Goal: Transaction & Acquisition: Download file/media

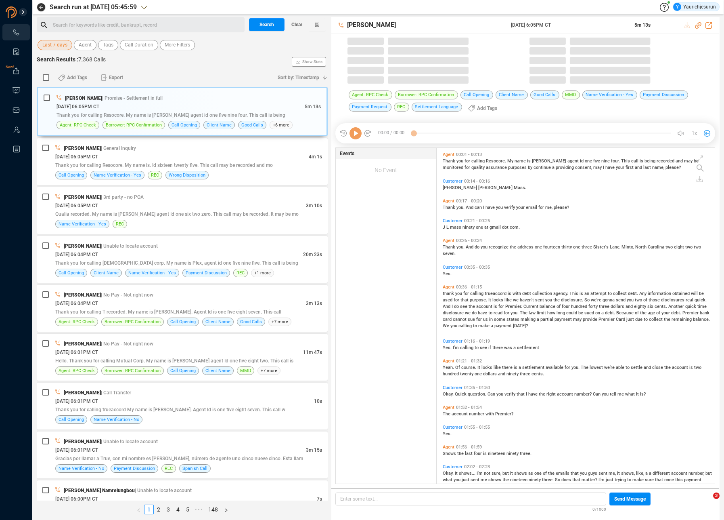
scroll to position [335, 274]
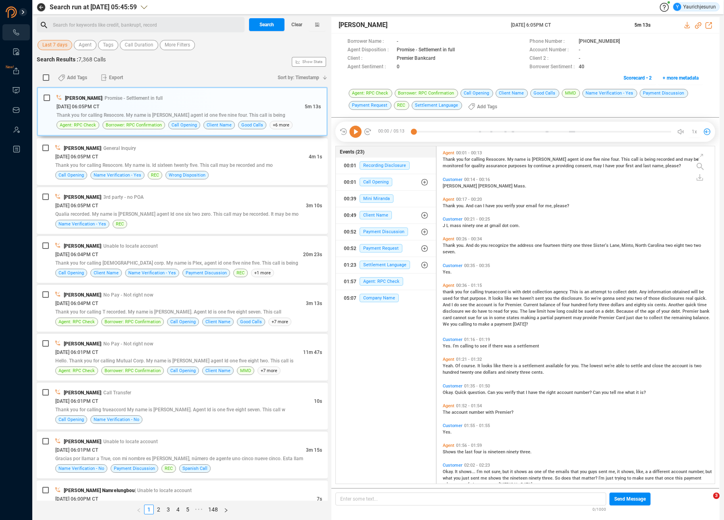
click at [54, 44] on span "Last 7 days" at bounding box center [54, 45] width 25 height 10
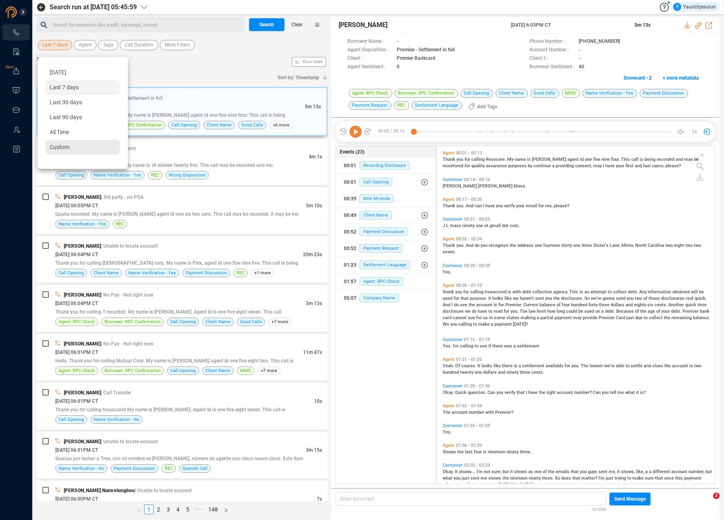
click at [81, 145] on div "Custom" at bounding box center [83, 147] width 74 height 15
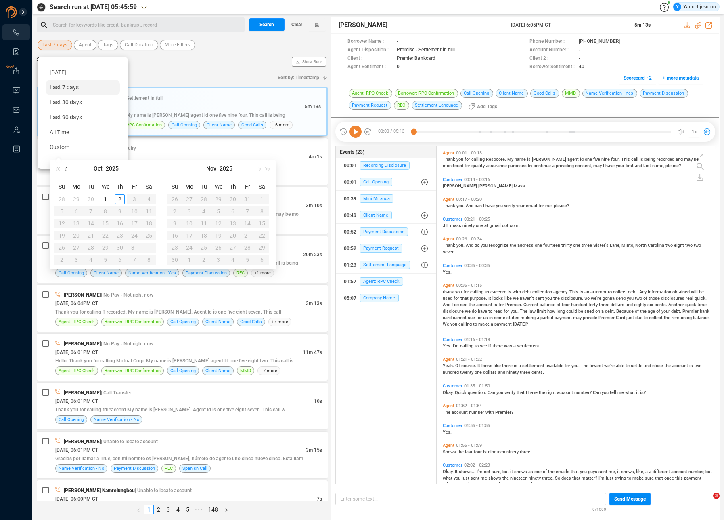
click at [69, 170] on button "button" at bounding box center [66, 168] width 9 height 16
type input "[DATE]"
click at [78, 196] on div "1" at bounding box center [76, 199] width 10 height 10
type input "[DATE]"
click at [94, 245] on div "30" at bounding box center [91, 248] width 10 height 10
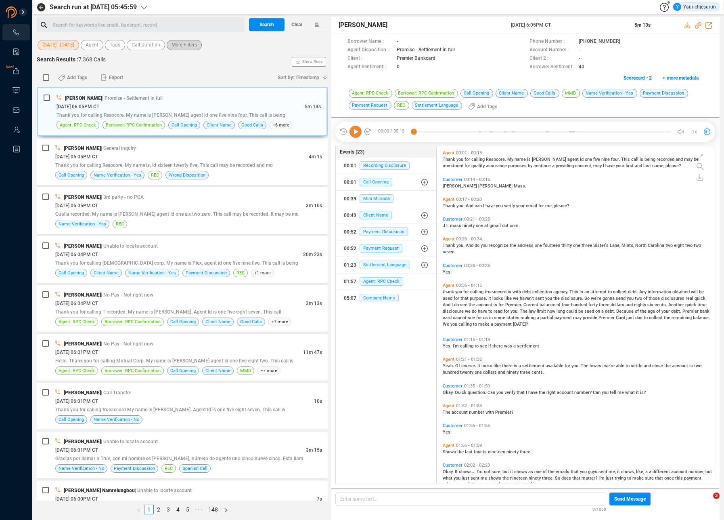
click at [187, 42] on span "More Filters" at bounding box center [184, 45] width 25 height 10
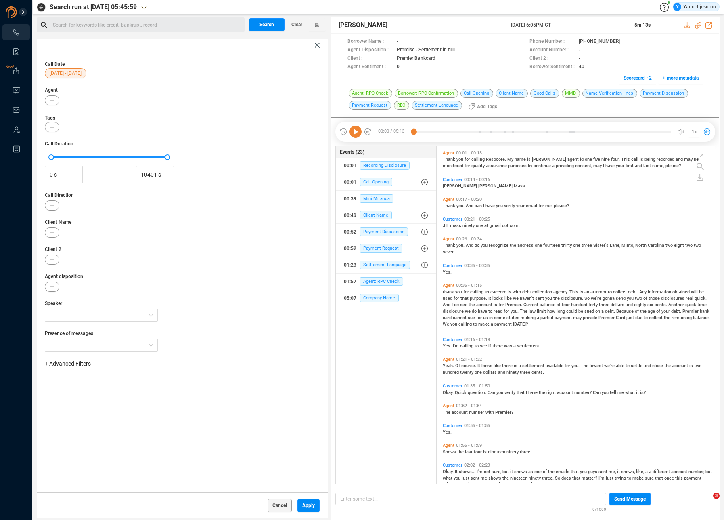
click at [65, 365] on span "+ Advanced Filters" at bounding box center [68, 363] width 46 height 6
click at [75, 430] on span "Phone Number" at bounding box center [72, 431] width 38 height 6
click at [143, 388] on div "Enter a comma separated list ﻿" at bounding box center [125, 388] width 153 height 17
click at [316, 505] on button "Apply" at bounding box center [309, 505] width 22 height 13
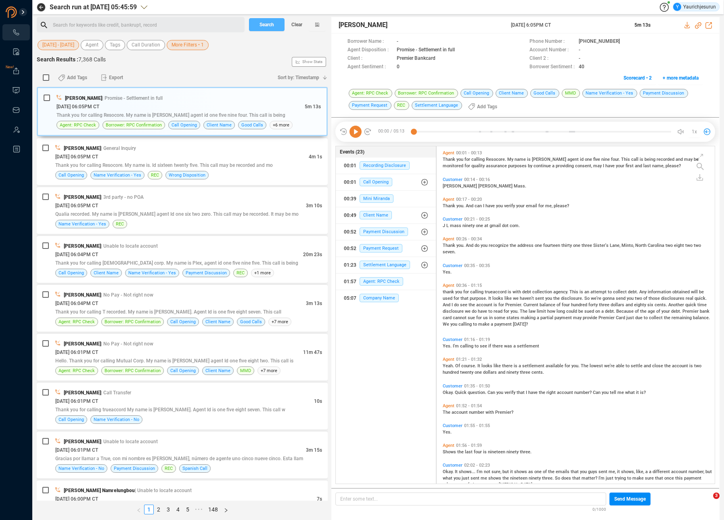
click at [257, 25] on button "Search" at bounding box center [267, 24] width 36 height 13
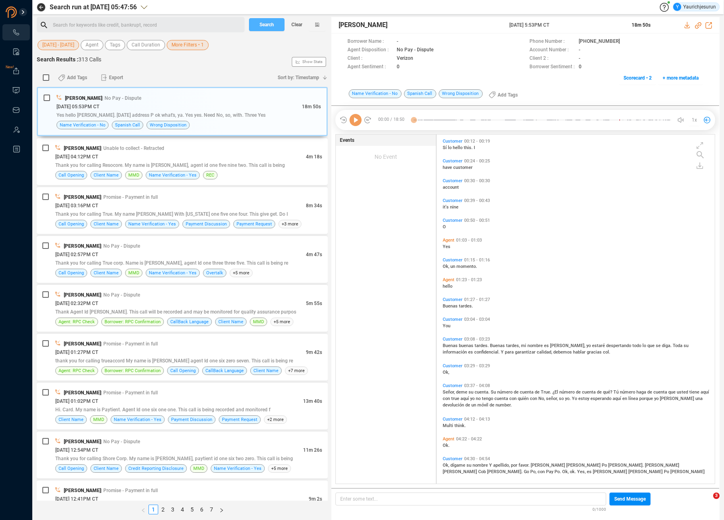
scroll to position [347, 274]
click at [189, 49] on span "More Filters • 1" at bounding box center [188, 45] width 32 height 10
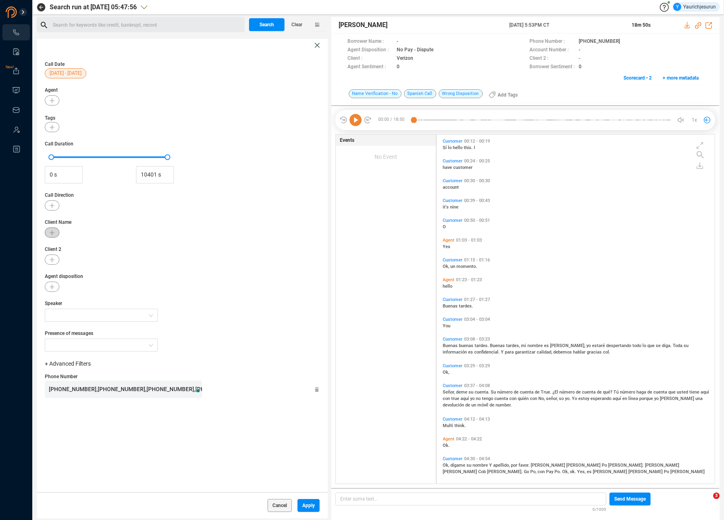
click at [56, 235] on button "button" at bounding box center [52, 232] width 15 height 10
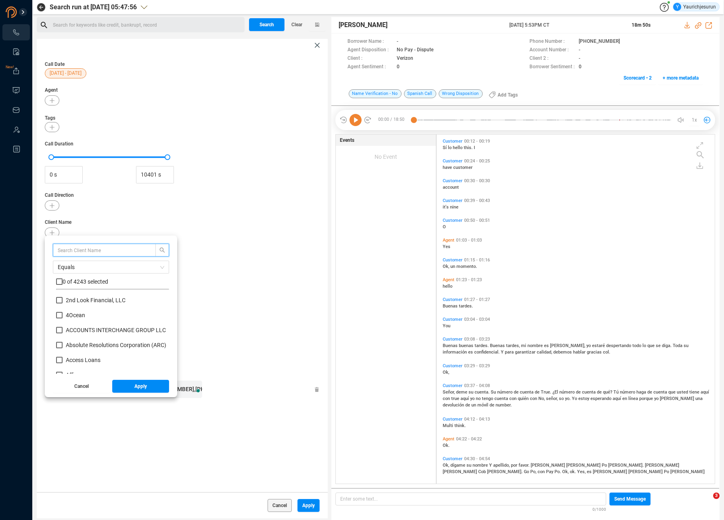
scroll to position [75, 109]
type input "Plaza"
click at [57, 280] on input "checkbox" at bounding box center [59, 281] width 6 height 6
checkbox input "true"
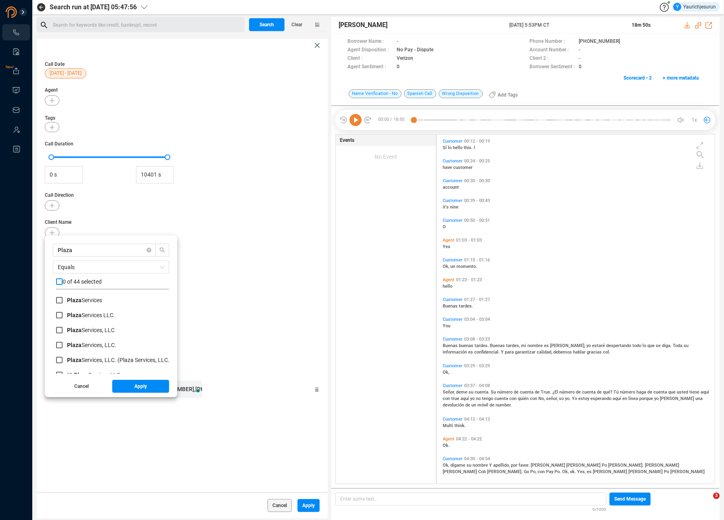
checkbox input "true"
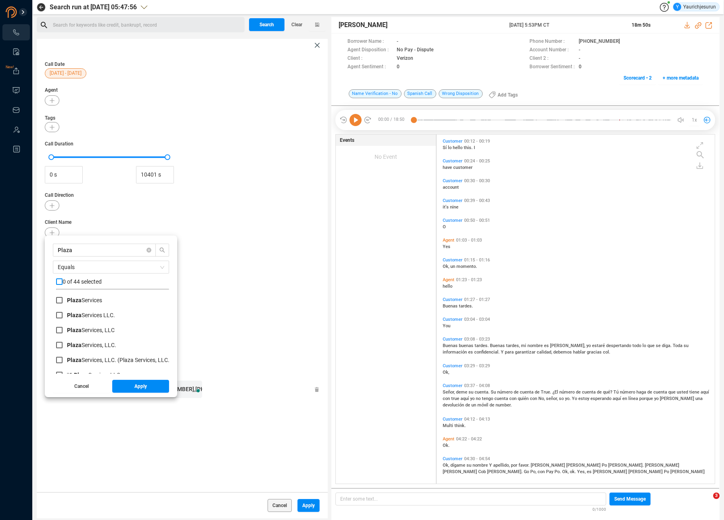
checkbox input "true"
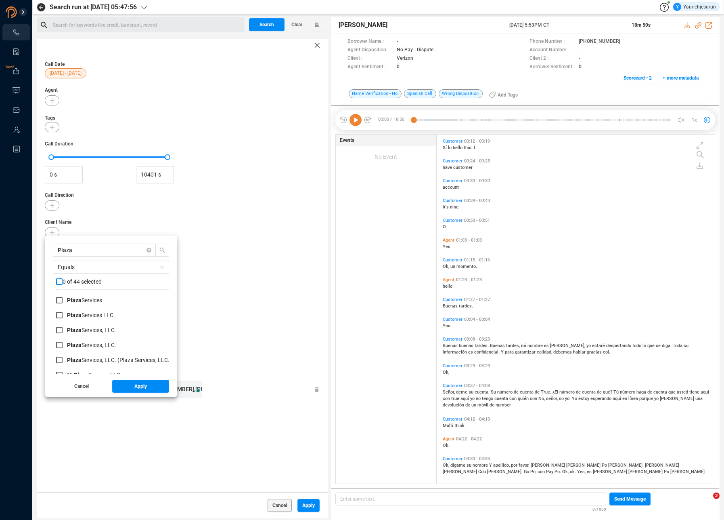
checkbox input "true"
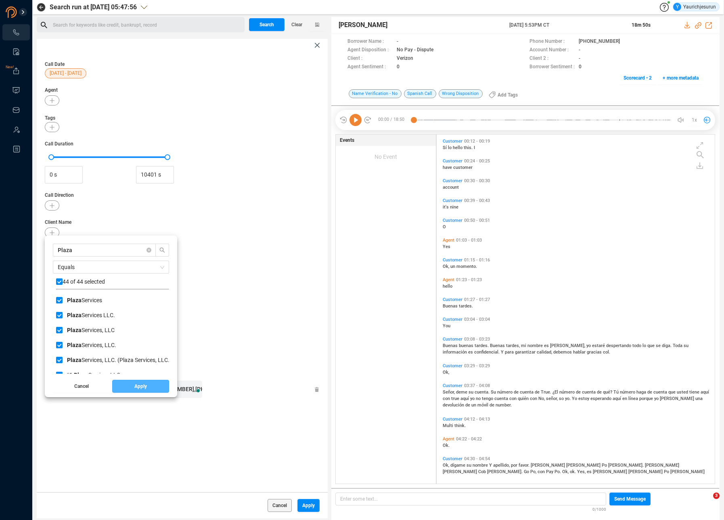
click at [153, 387] on button "Apply" at bounding box center [140, 385] width 57 height 13
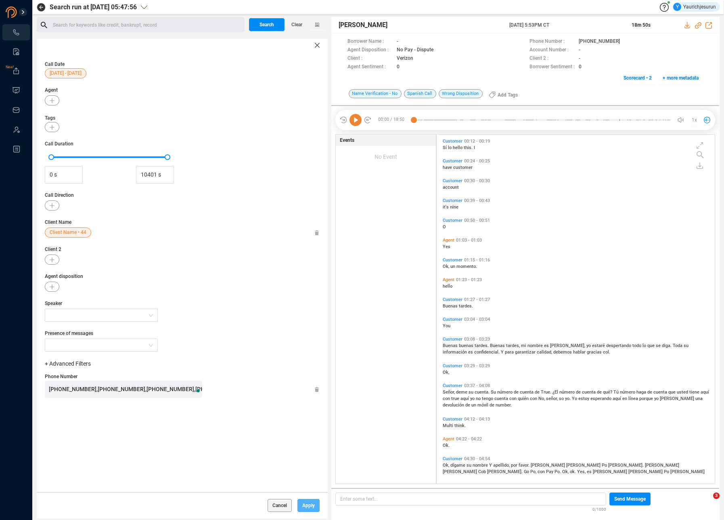
click at [304, 505] on span "Apply" at bounding box center [308, 505] width 13 height 13
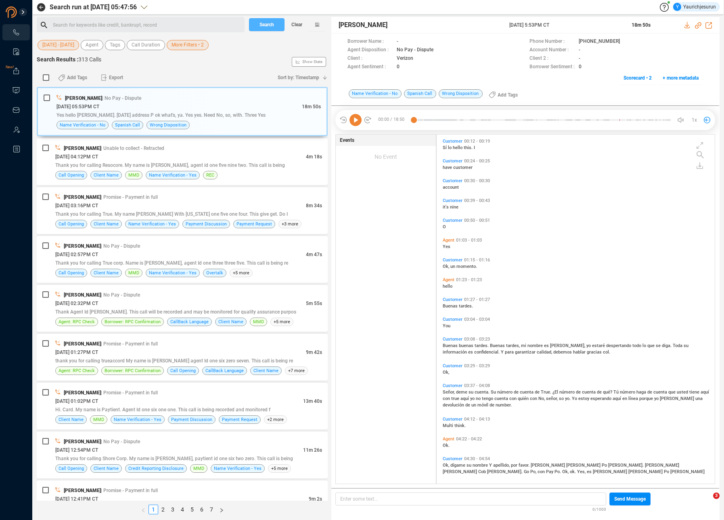
click at [268, 24] on span "Search" at bounding box center [267, 24] width 15 height 13
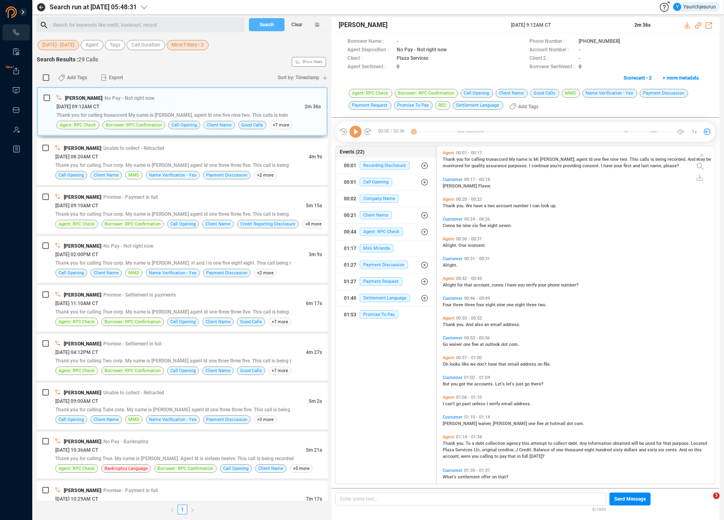
scroll to position [335, 274]
click at [47, 78] on input "checkbox" at bounding box center [46, 77] width 6 height 6
checkbox input "true"
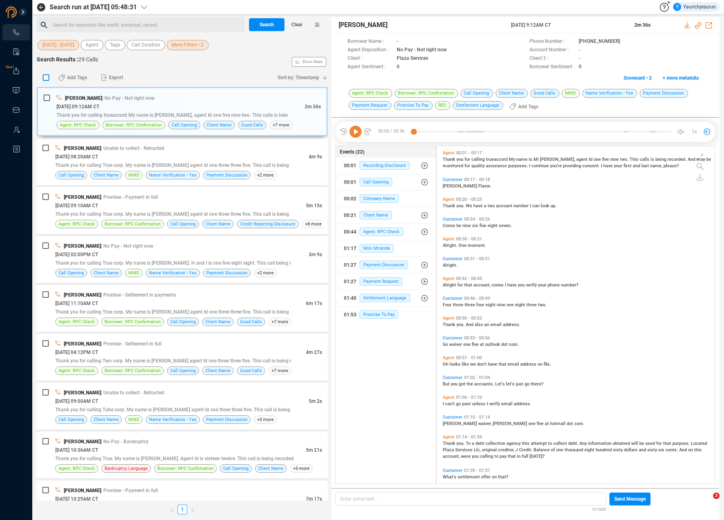
checkbox input "true"
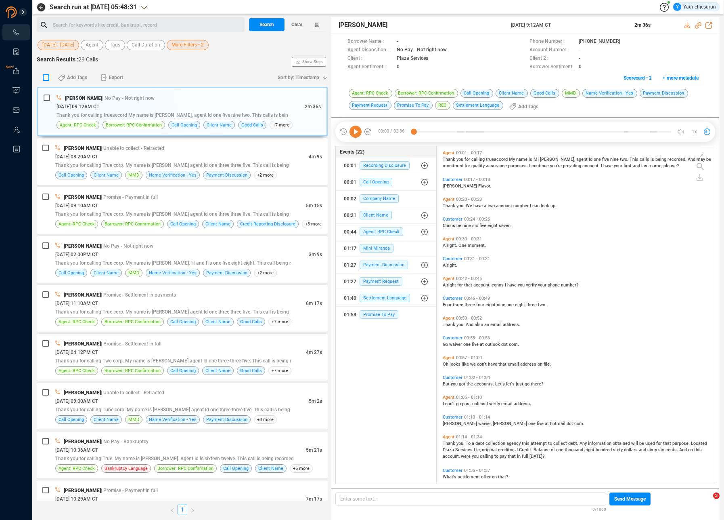
checkbox input "true"
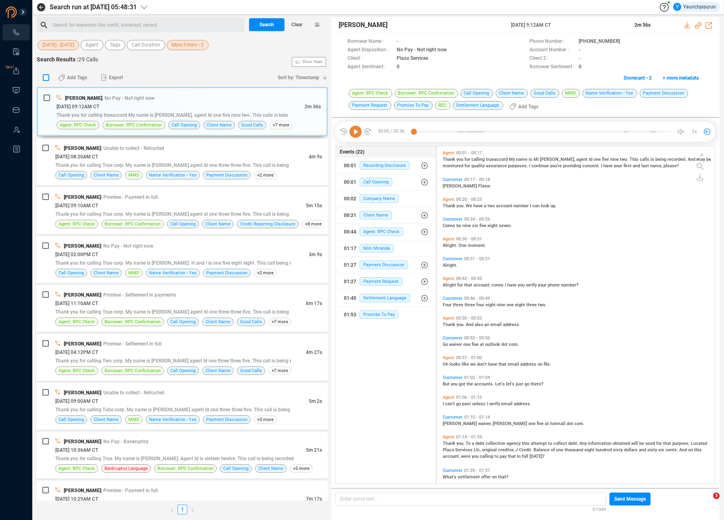
checkbox input "true"
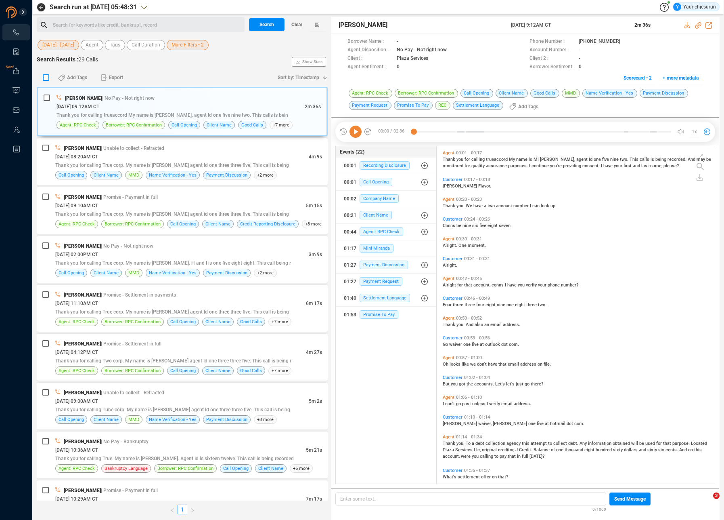
checkbox input "true"
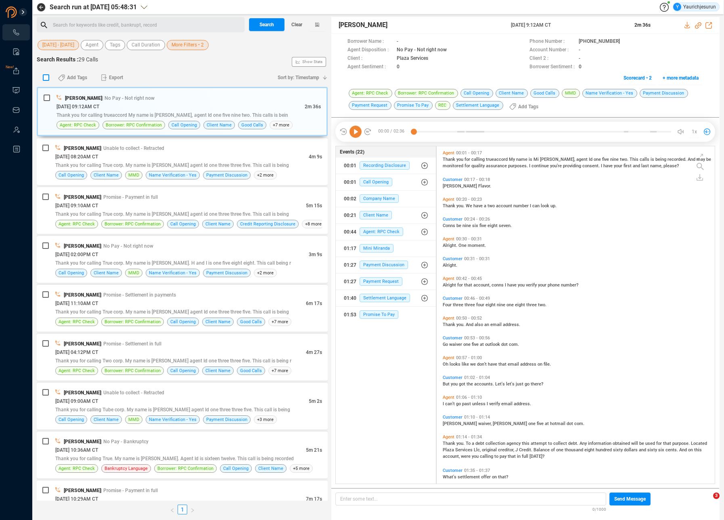
checkbox input "true"
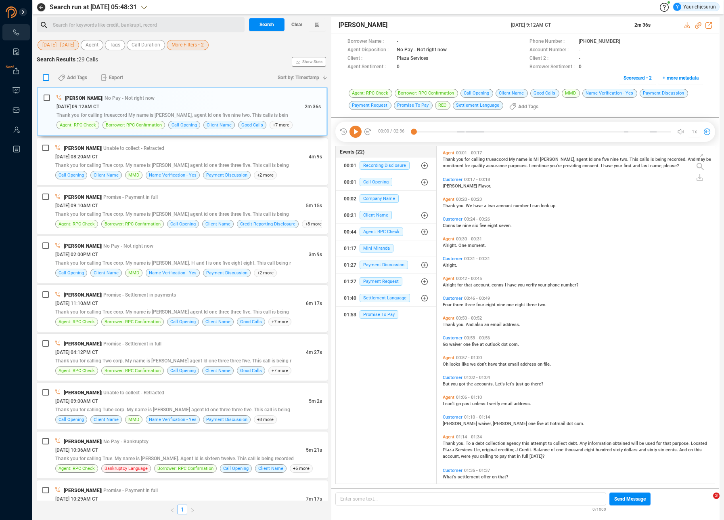
checkbox input "true"
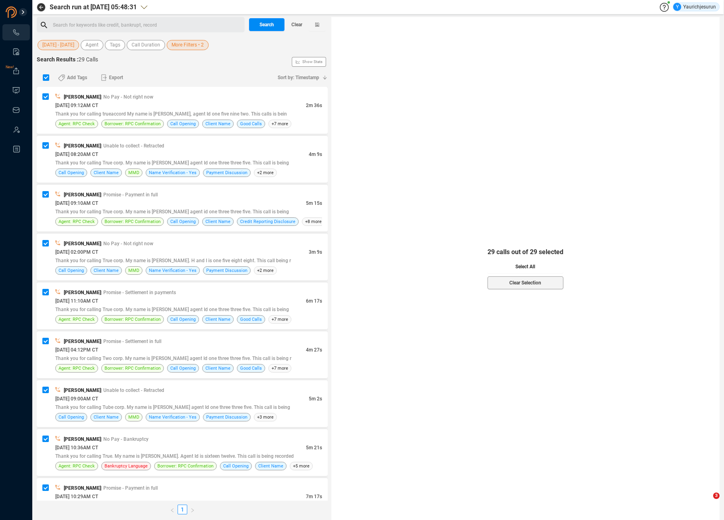
click at [513, 265] on button "Select All" at bounding box center [526, 266] width 76 height 13
click at [110, 76] on span "Export" at bounding box center [116, 77] width 14 height 13
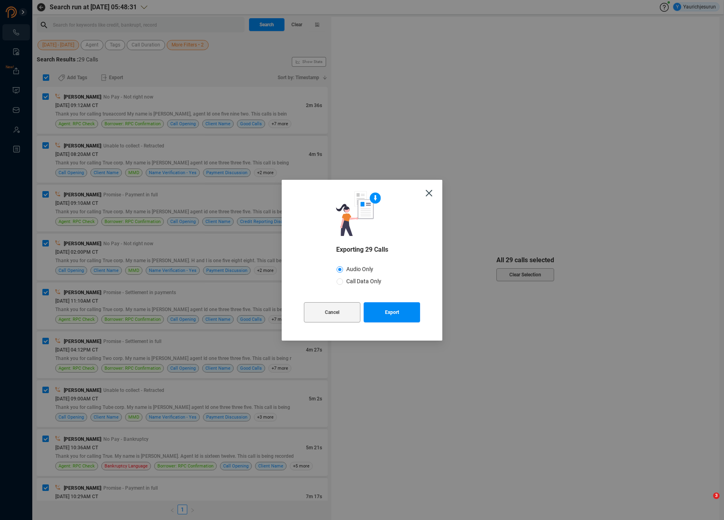
click at [353, 266] on span "Audio Only" at bounding box center [360, 269] width 34 height 6
click at [343, 266] on input "Audio Only" at bounding box center [340, 269] width 6 height 6
click at [382, 312] on button "Export" at bounding box center [392, 312] width 57 height 20
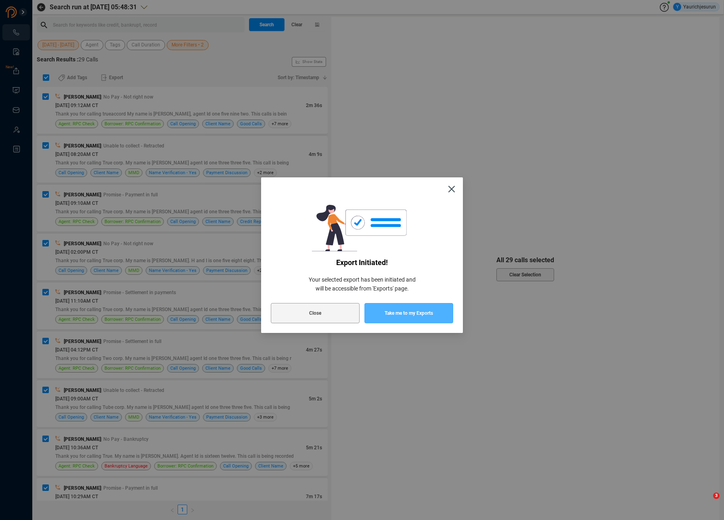
click at [382, 312] on button "Take me to my Exports" at bounding box center [409, 313] width 89 height 20
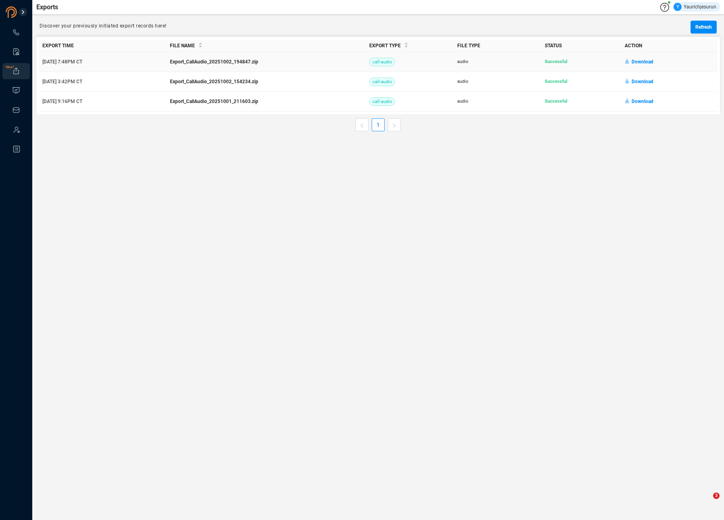
click at [648, 62] on span "Download" at bounding box center [643, 61] width 22 height 13
click at [13, 30] on icon at bounding box center [16, 32] width 6 height 6
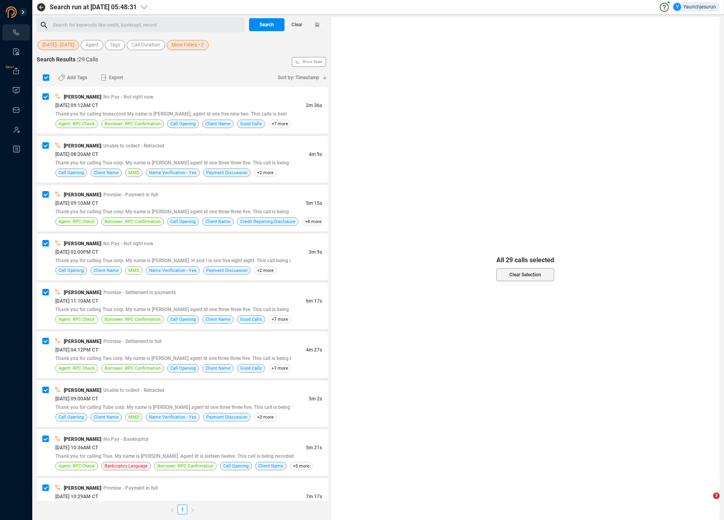
click at [195, 47] on span "More Filters • 2" at bounding box center [188, 45] width 32 height 10
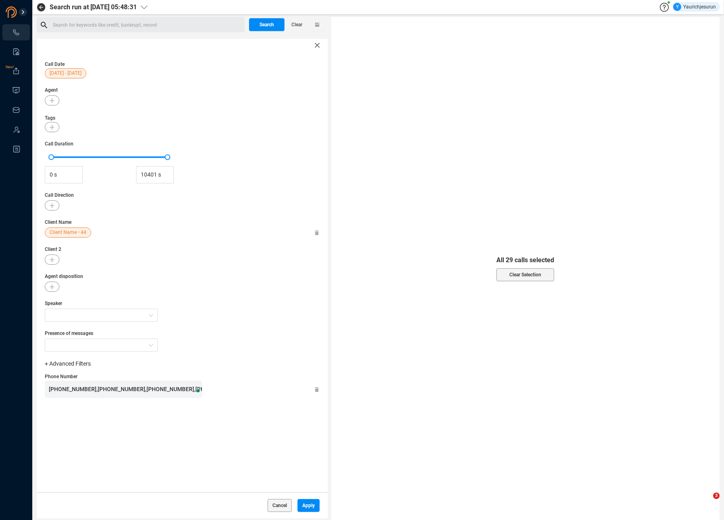
click at [311, 506] on button "Apply" at bounding box center [309, 505] width 22 height 13
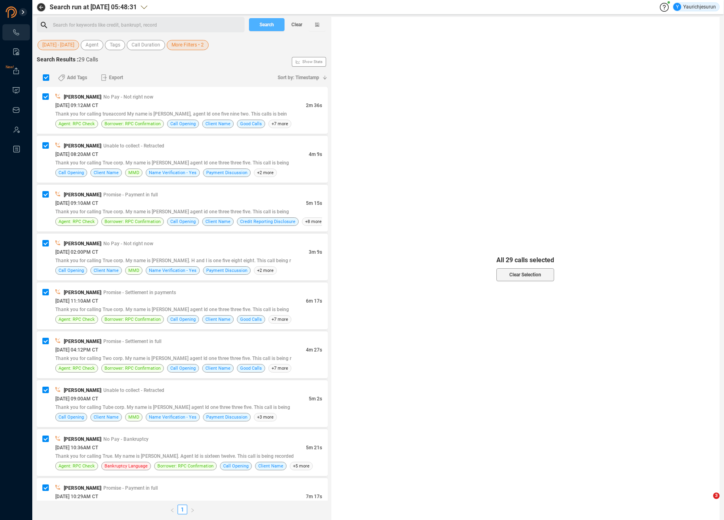
click at [261, 23] on span "Search" at bounding box center [267, 24] width 15 height 13
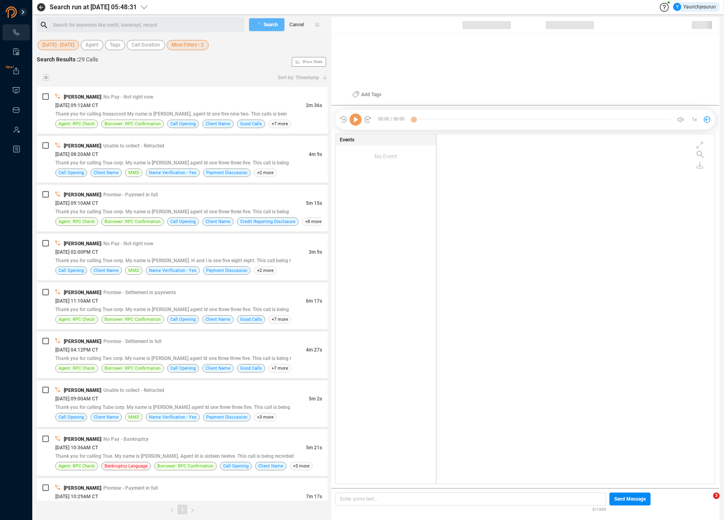
scroll to position [348, 274]
checkbox input "true"
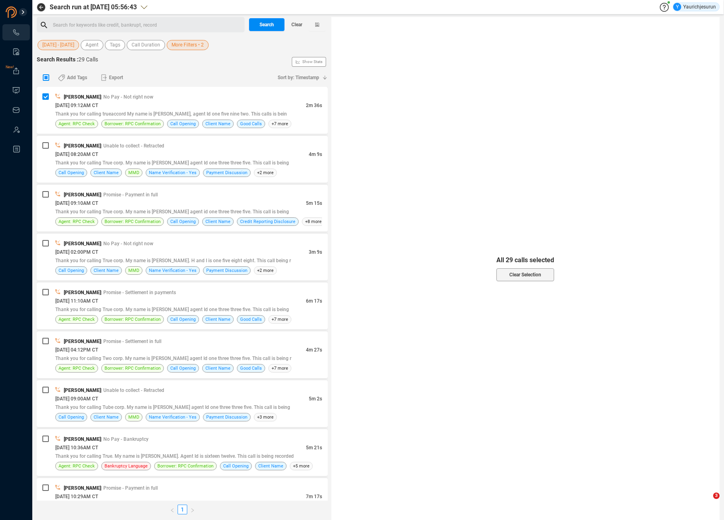
click at [185, 44] on span "More Filters • 2" at bounding box center [188, 45] width 32 height 10
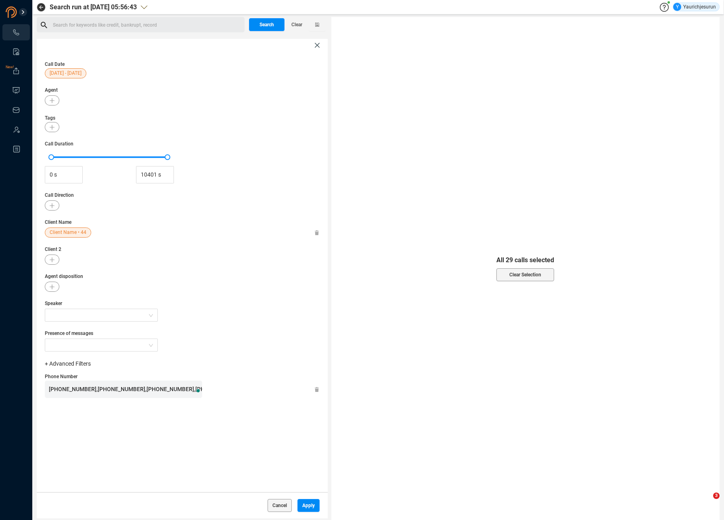
click at [318, 233] on icon at bounding box center [317, 232] width 4 height 5
click at [308, 511] on span "Apply" at bounding box center [308, 505] width 13 height 13
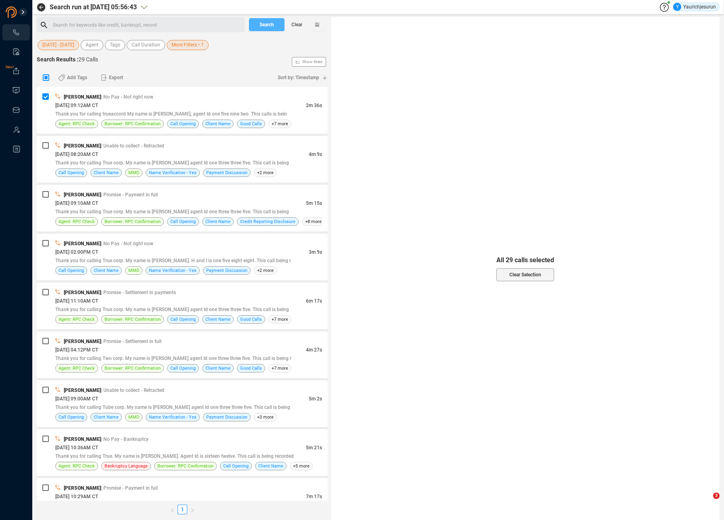
click at [262, 27] on span "Search" at bounding box center [267, 24] width 15 height 13
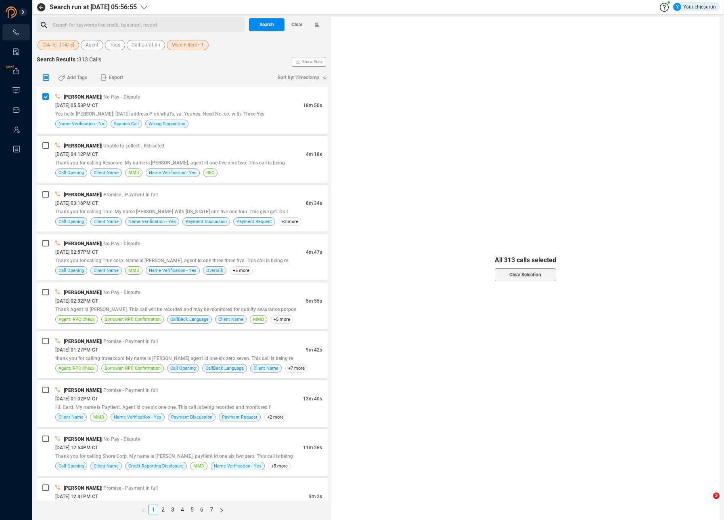
click at [187, 47] on span "More Filters • 1" at bounding box center [188, 45] width 32 height 10
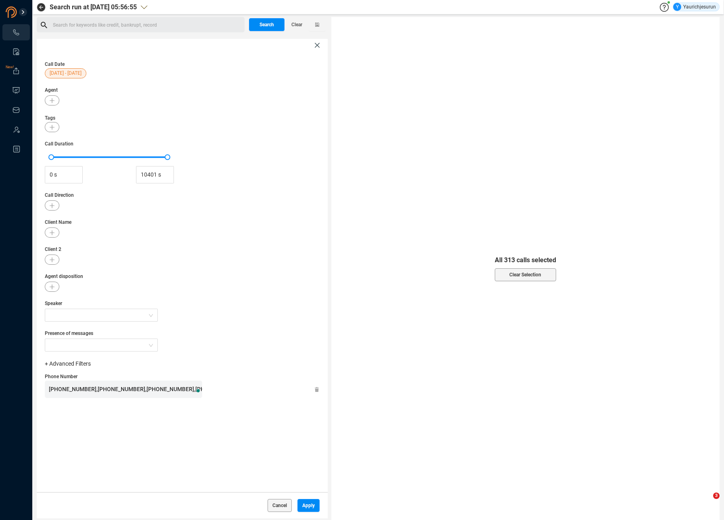
click at [311, 509] on button "Apply" at bounding box center [309, 505] width 22 height 13
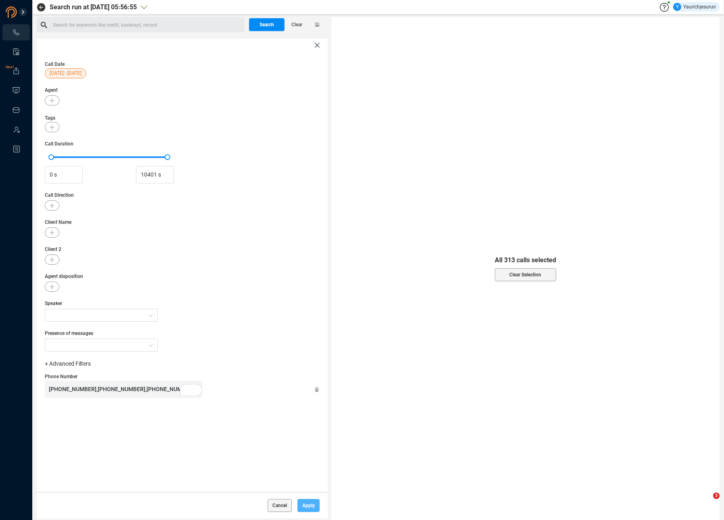
scroll to position [0, 0]
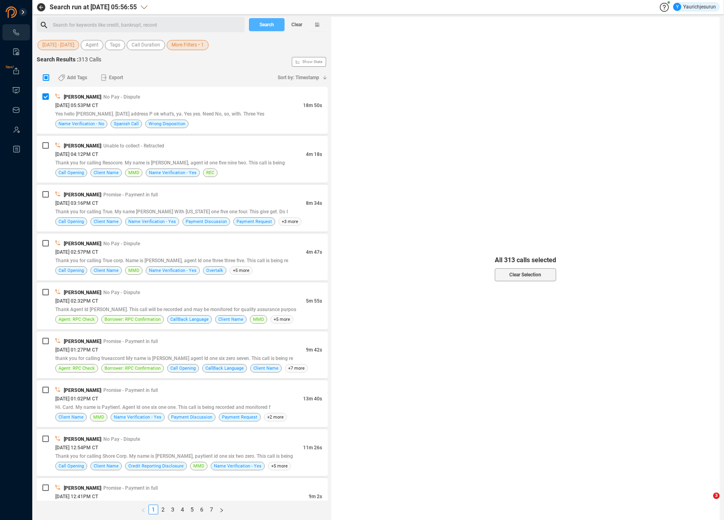
click at [262, 25] on span "Search" at bounding box center [267, 24] width 15 height 13
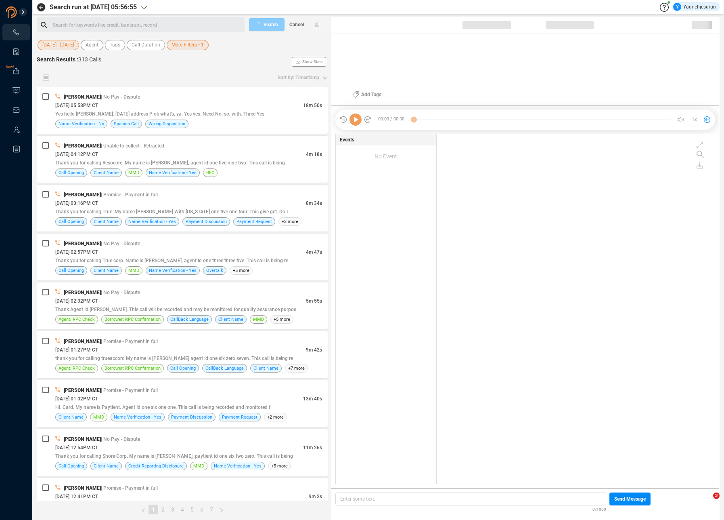
scroll to position [348, 274]
checkbox input "true"
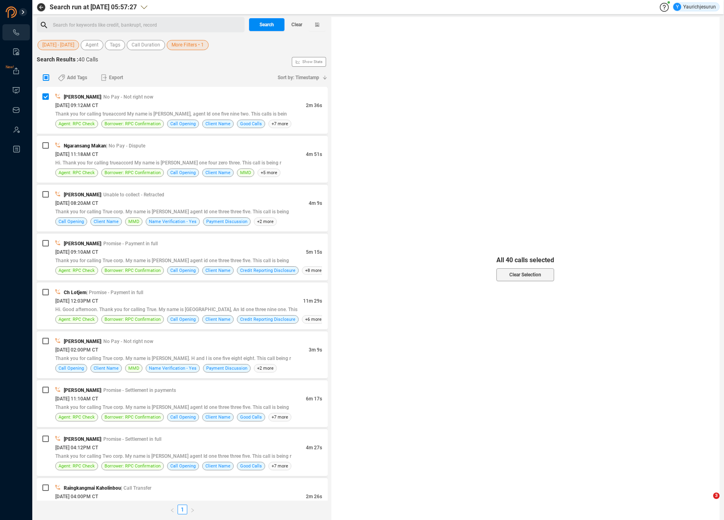
click at [47, 78] on input "checkbox" at bounding box center [46, 77] width 6 height 6
checkbox input "true"
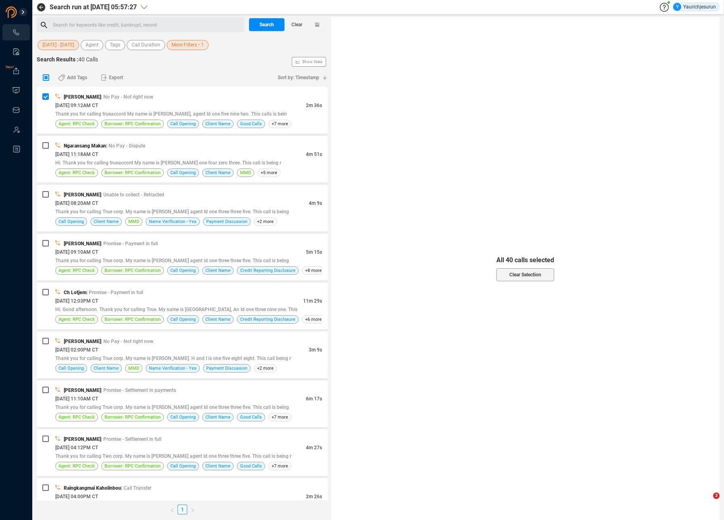
checkbox input "true"
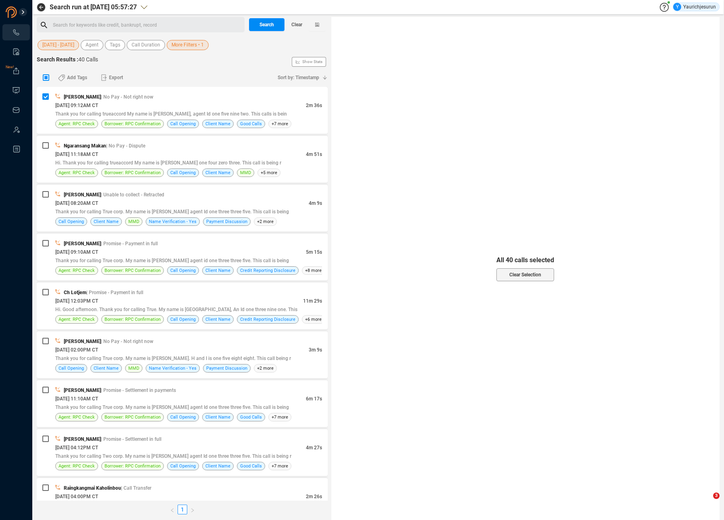
checkbox input "true"
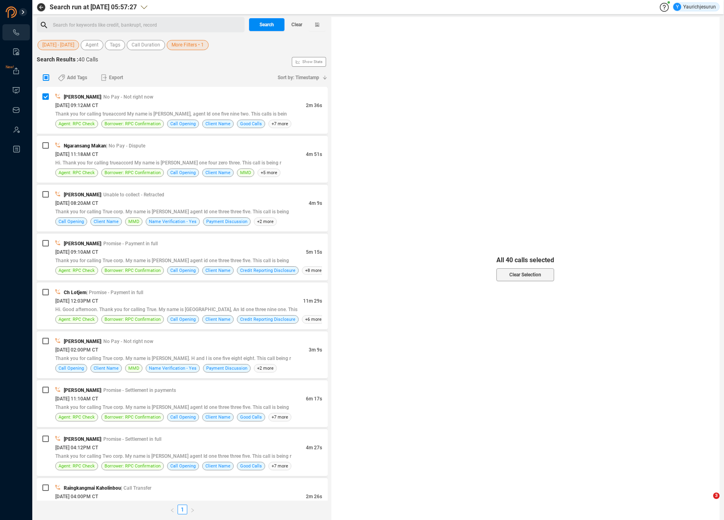
checkbox input "true"
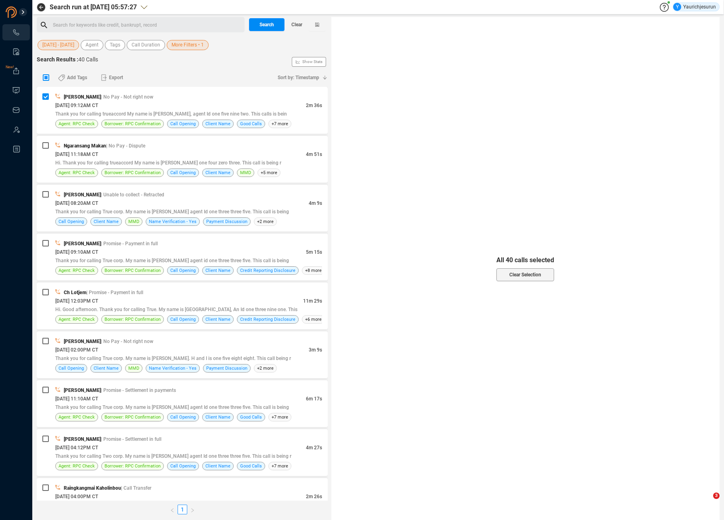
checkbox input "true"
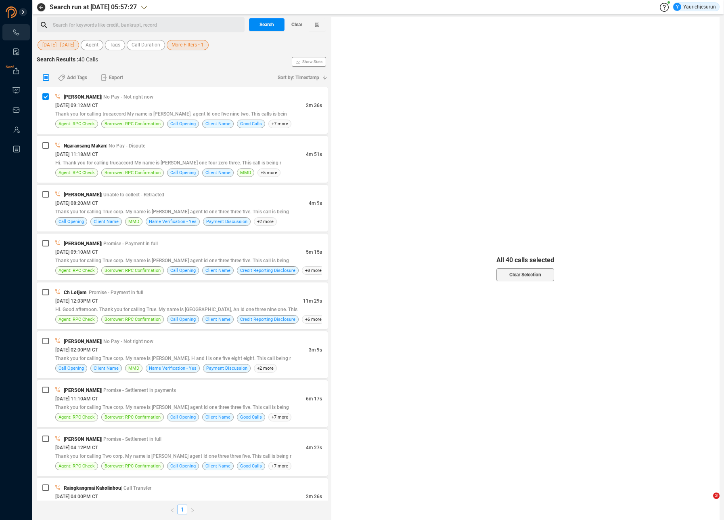
checkbox input "true"
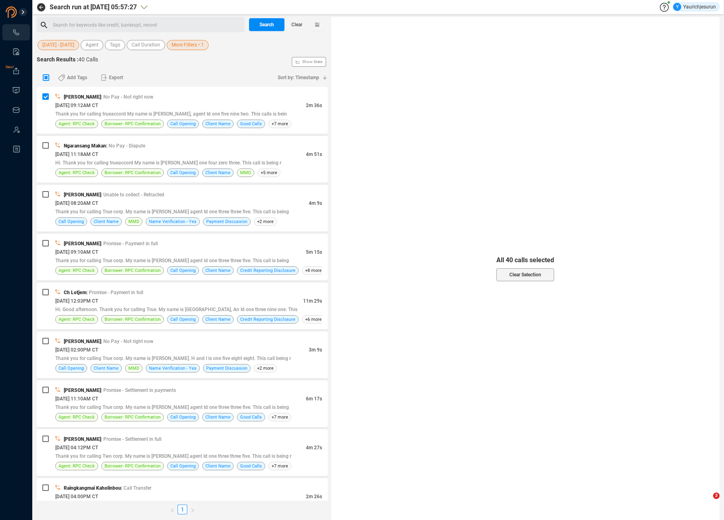
checkbox input "true"
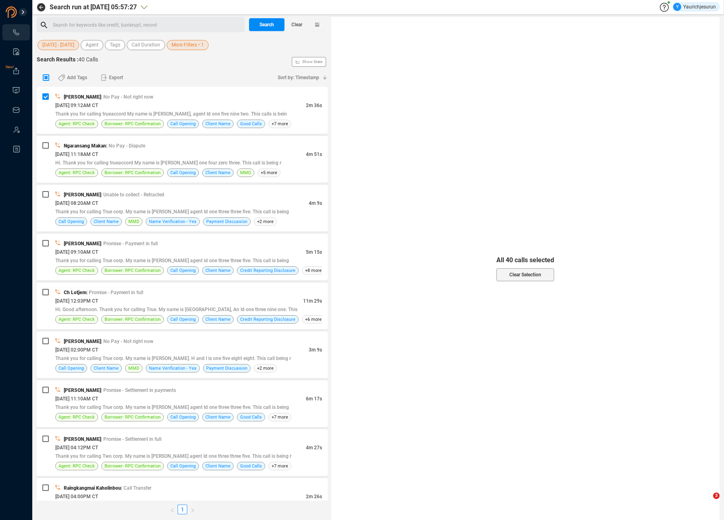
checkbox input "true"
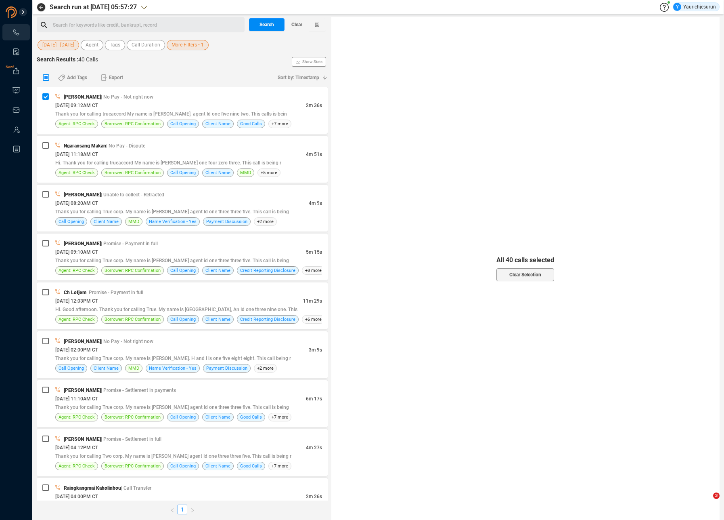
checkbox input "true"
click at [516, 266] on span "Select All" at bounding box center [526, 266] width 20 height 13
click at [120, 77] on span "Export" at bounding box center [116, 77] width 14 height 13
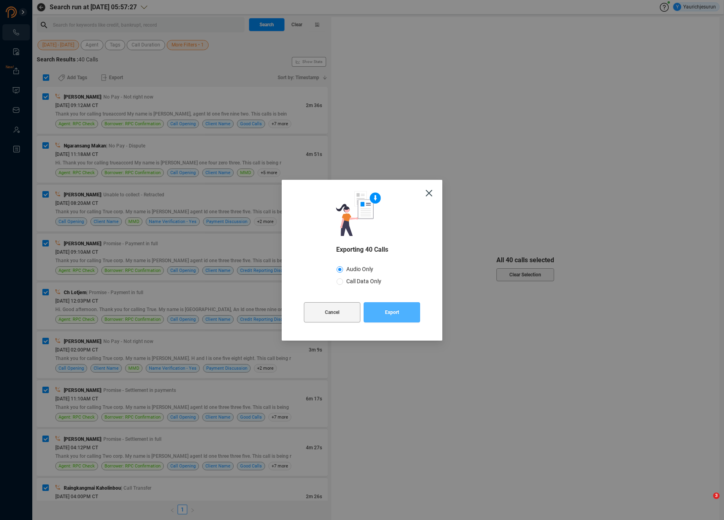
click at [391, 314] on span "Export" at bounding box center [392, 312] width 14 height 20
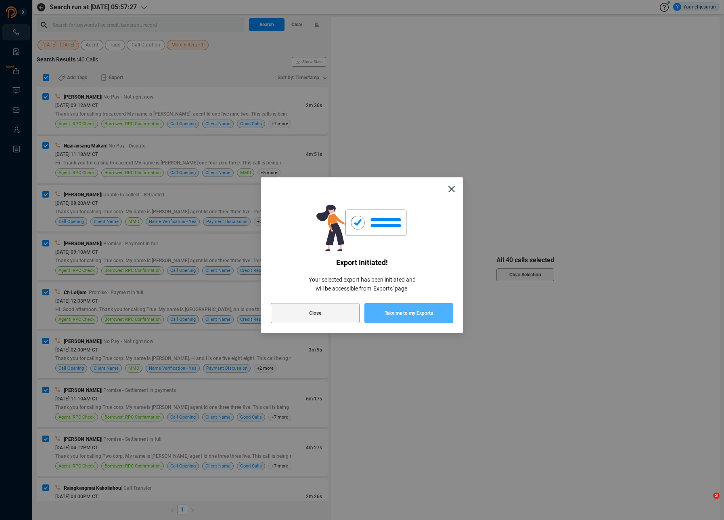
click at [398, 314] on span "Take me to my Exports" at bounding box center [409, 313] width 48 height 20
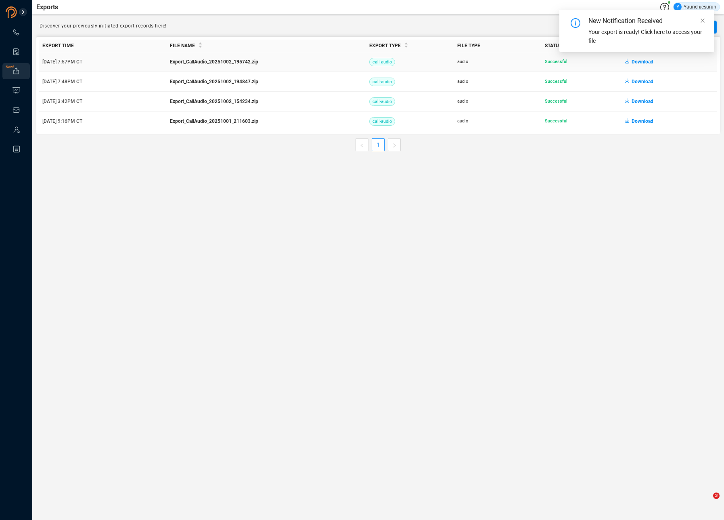
click at [642, 59] on span "Download" at bounding box center [643, 61] width 22 height 13
click at [230, 264] on main "Exports Y Yaurichjesurun Discover your previously initiated export records here…" at bounding box center [378, 260] width 692 height 520
